Goal: Check status

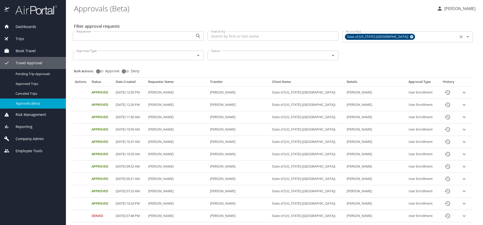
click at [410, 38] on icon at bounding box center [411, 36] width 3 height 3
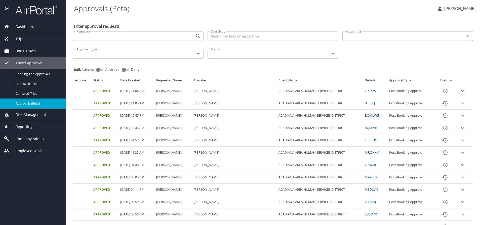
click at [358, 38] on input "Account(s)" at bounding box center [400, 36] width 113 height 7
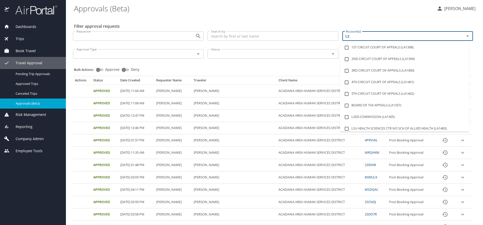
type input "LSU"
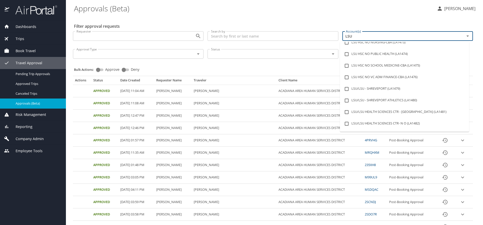
scroll to position [50, 0]
click at [393, 100] on li "LSU/LSU HEALTH SCIENCES CTR - [GEOGRAPHIC_DATA] (LA1481)" at bounding box center [404, 102] width 129 height 12
checkbox input "true"
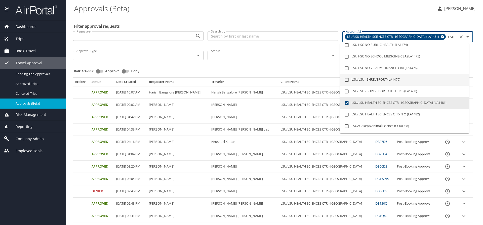
type input "LSU"
